Goal: Task Accomplishment & Management: Manage account settings

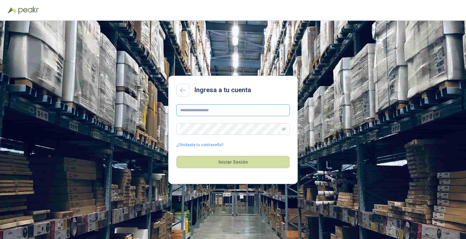
click at [187, 108] on input "text" at bounding box center [232, 111] width 113 height 12
type input "**********"
click at [176, 156] on button "Iniciar Sesión" at bounding box center [232, 162] width 113 height 12
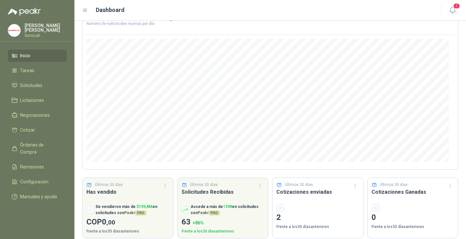
scroll to position [52, 0]
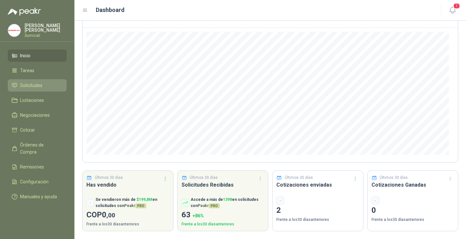
click at [39, 83] on span "Solicitudes" at bounding box center [31, 85] width 22 height 7
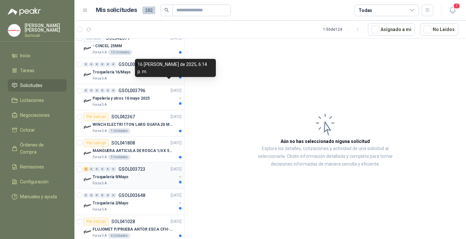
scroll to position [1166, 0]
